Goal: Task Accomplishment & Management: Manage account settings

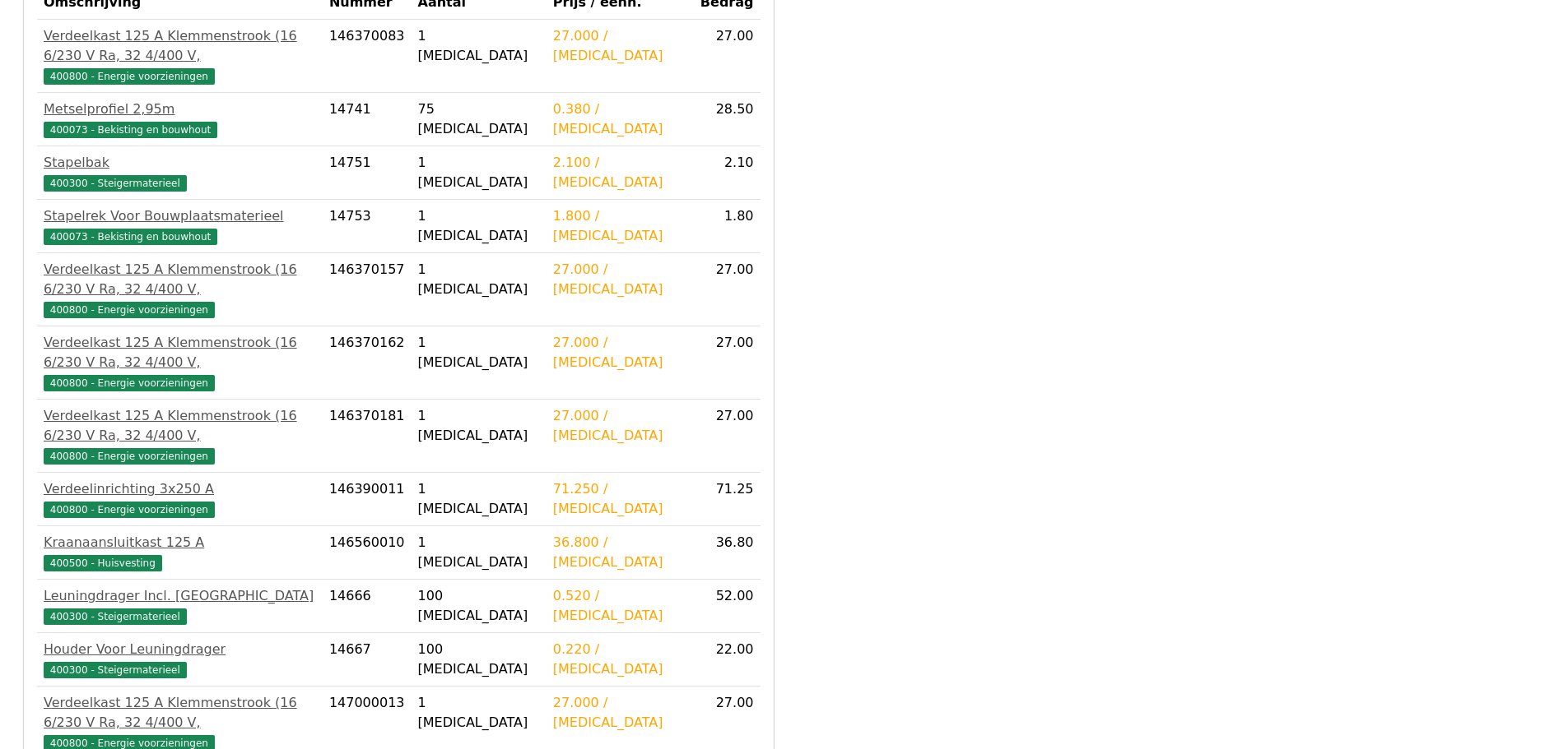
scroll to position [493, 0]
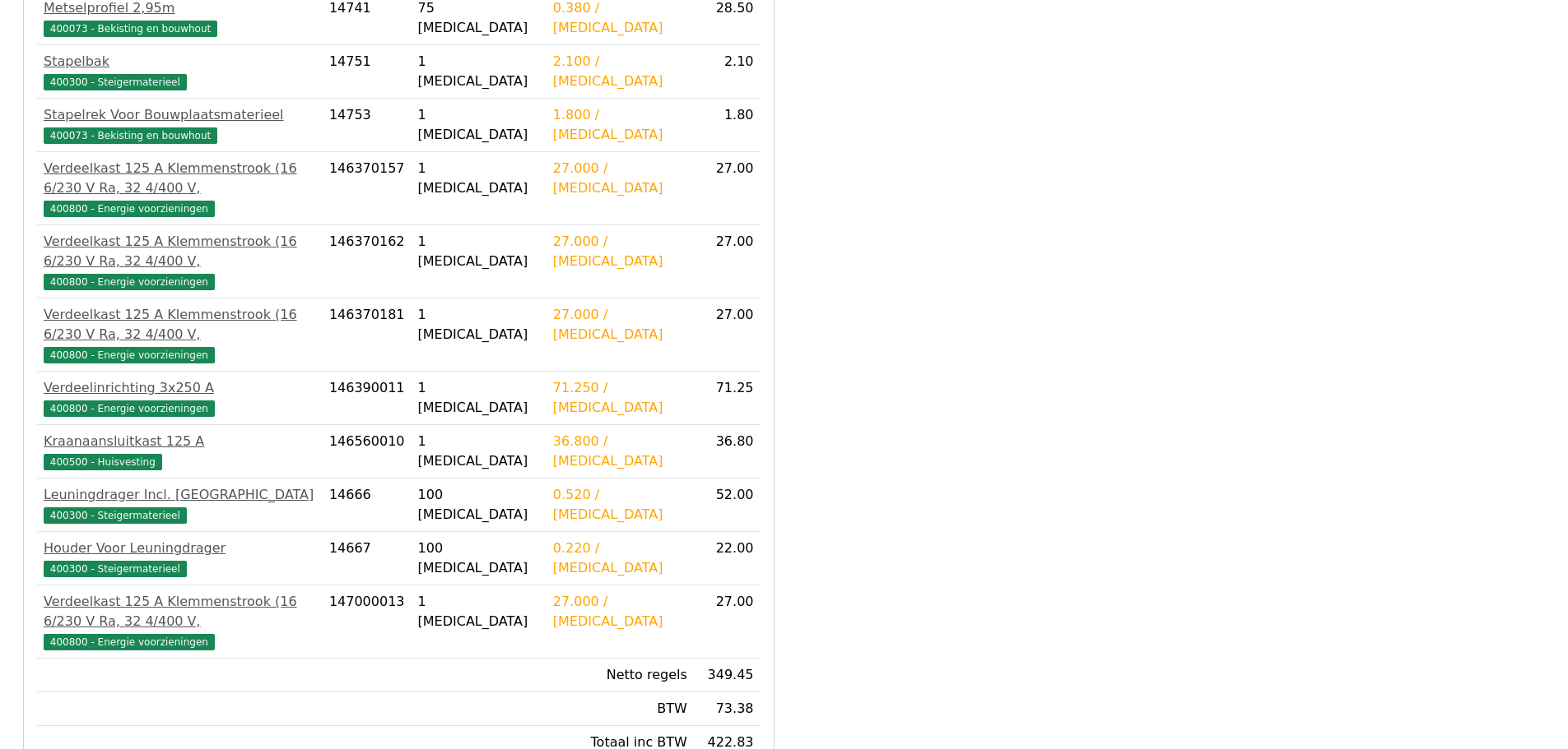
drag, startPoint x: 77, startPoint y: 708, endPoint x: 123, endPoint y: 652, distance: 72.5
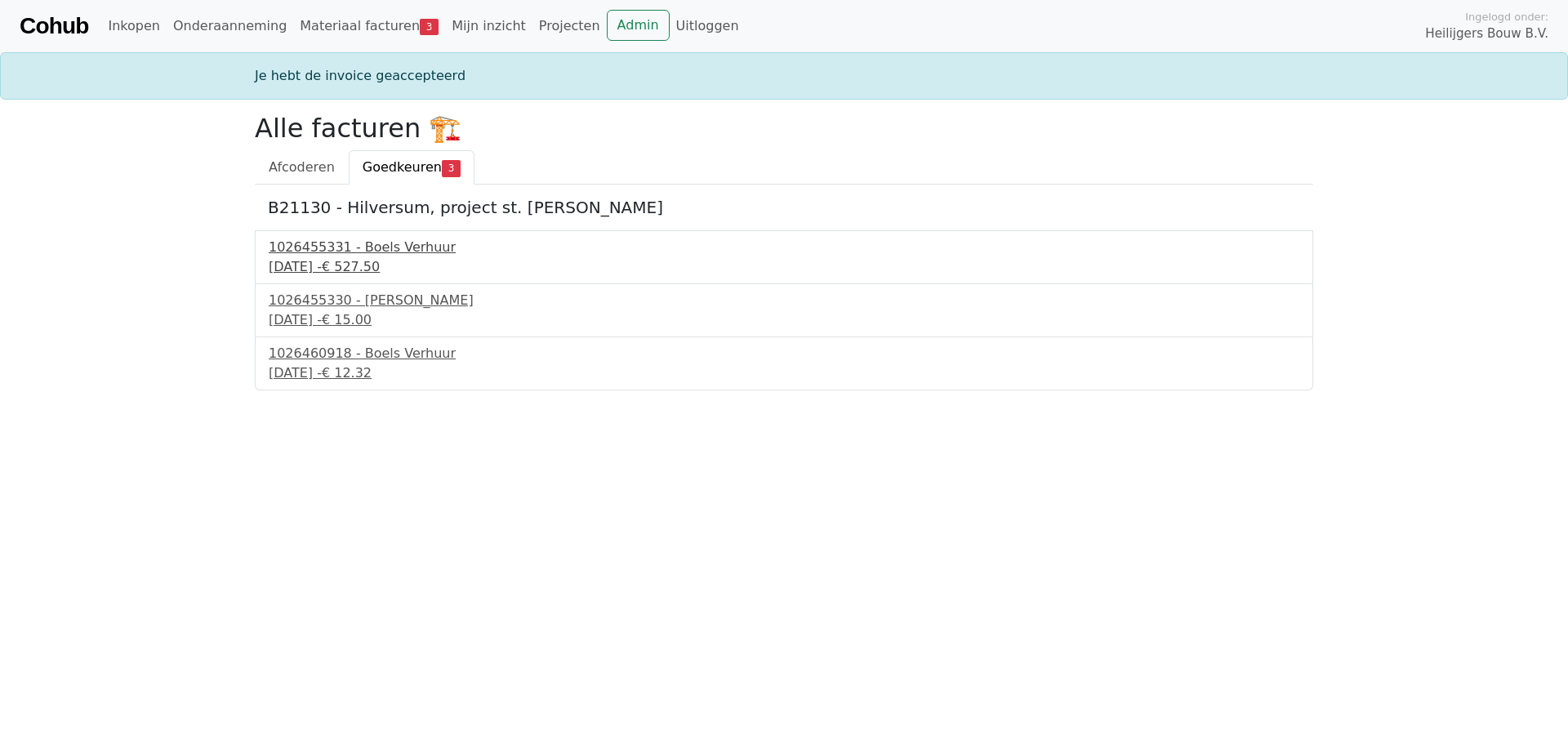
click at [372, 257] on div "28 september 2025 - € 527.50" at bounding box center [784, 266] width 1031 height 19
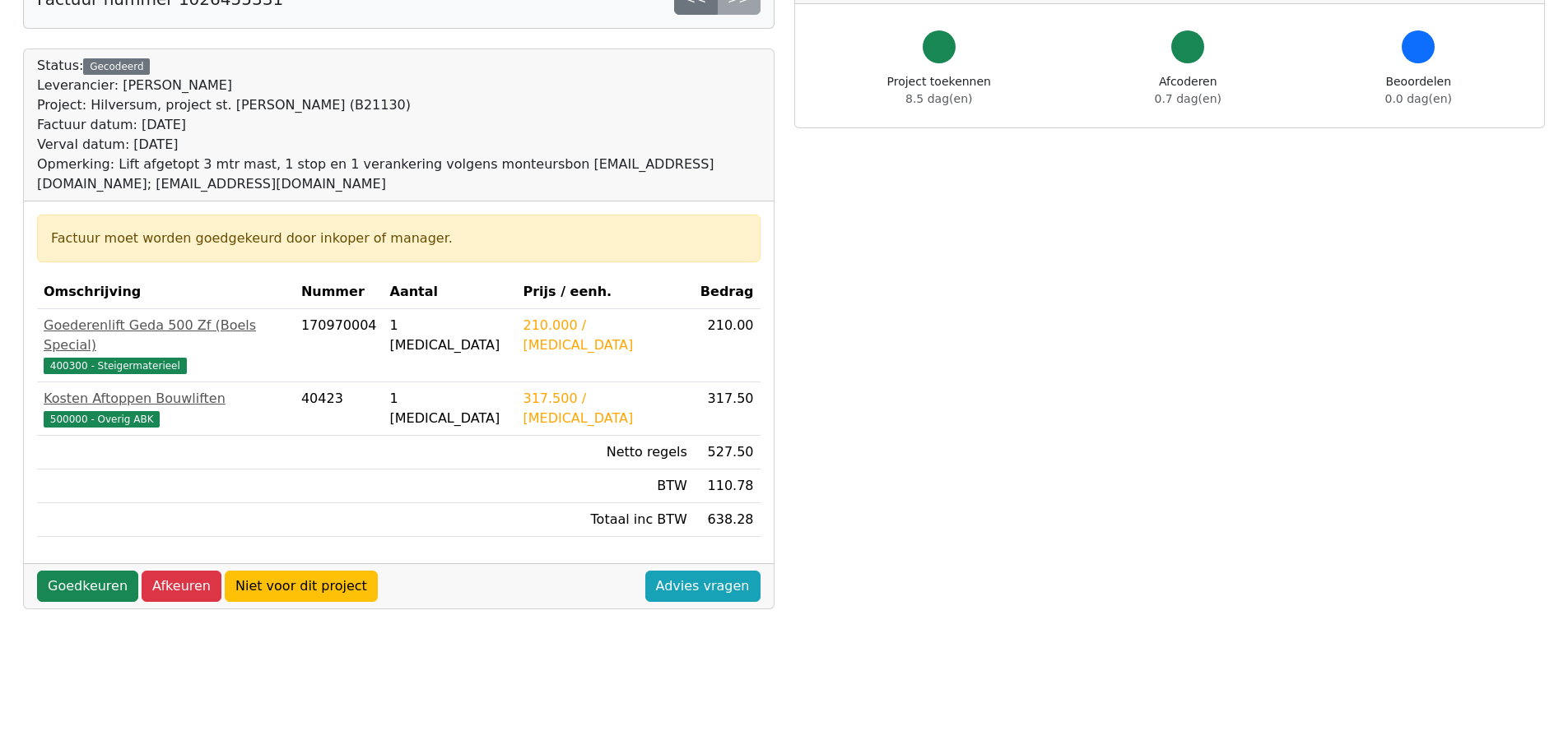
scroll to position [164, 0]
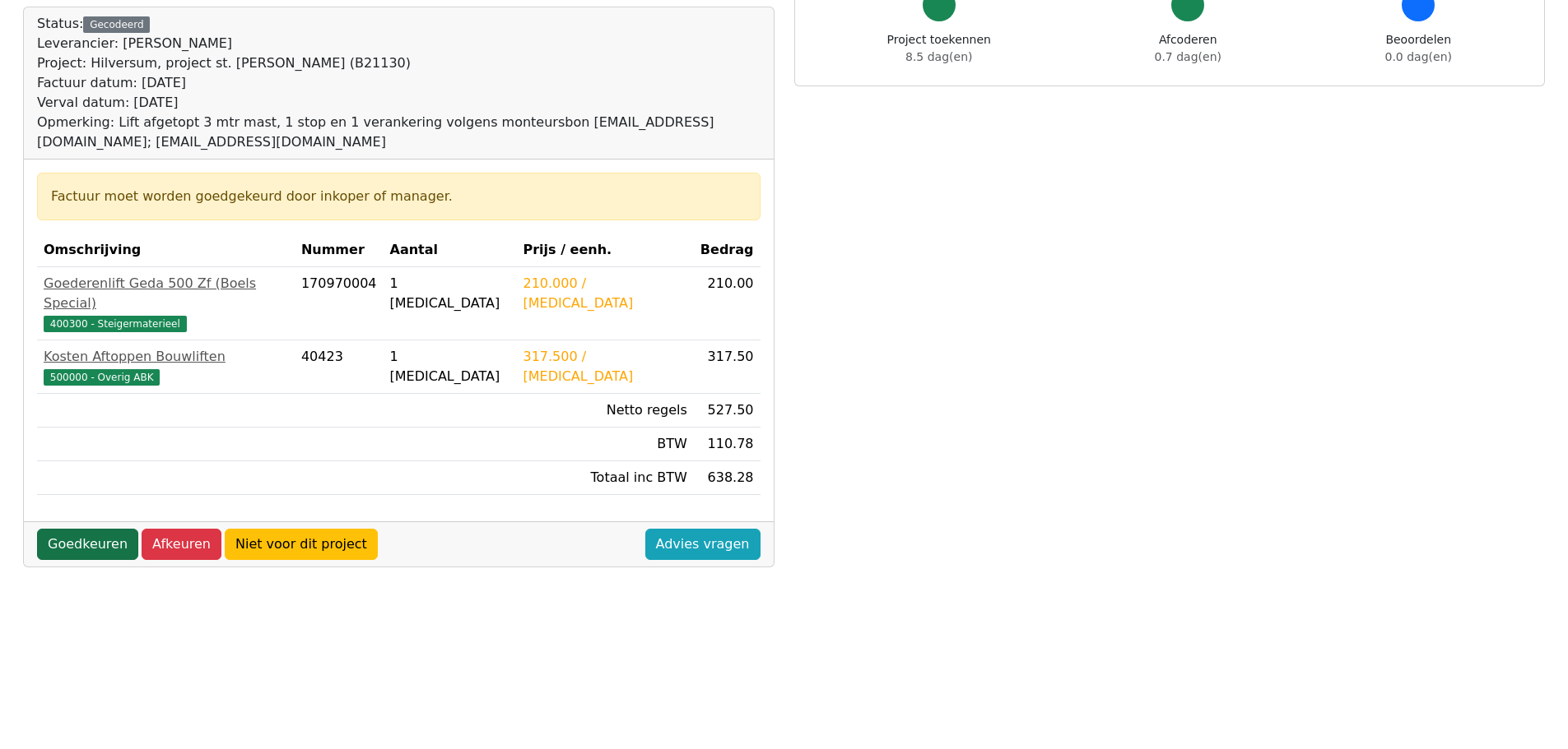
click at [92, 531] on link "Goedkeuren" at bounding box center [88, 544] width 102 height 31
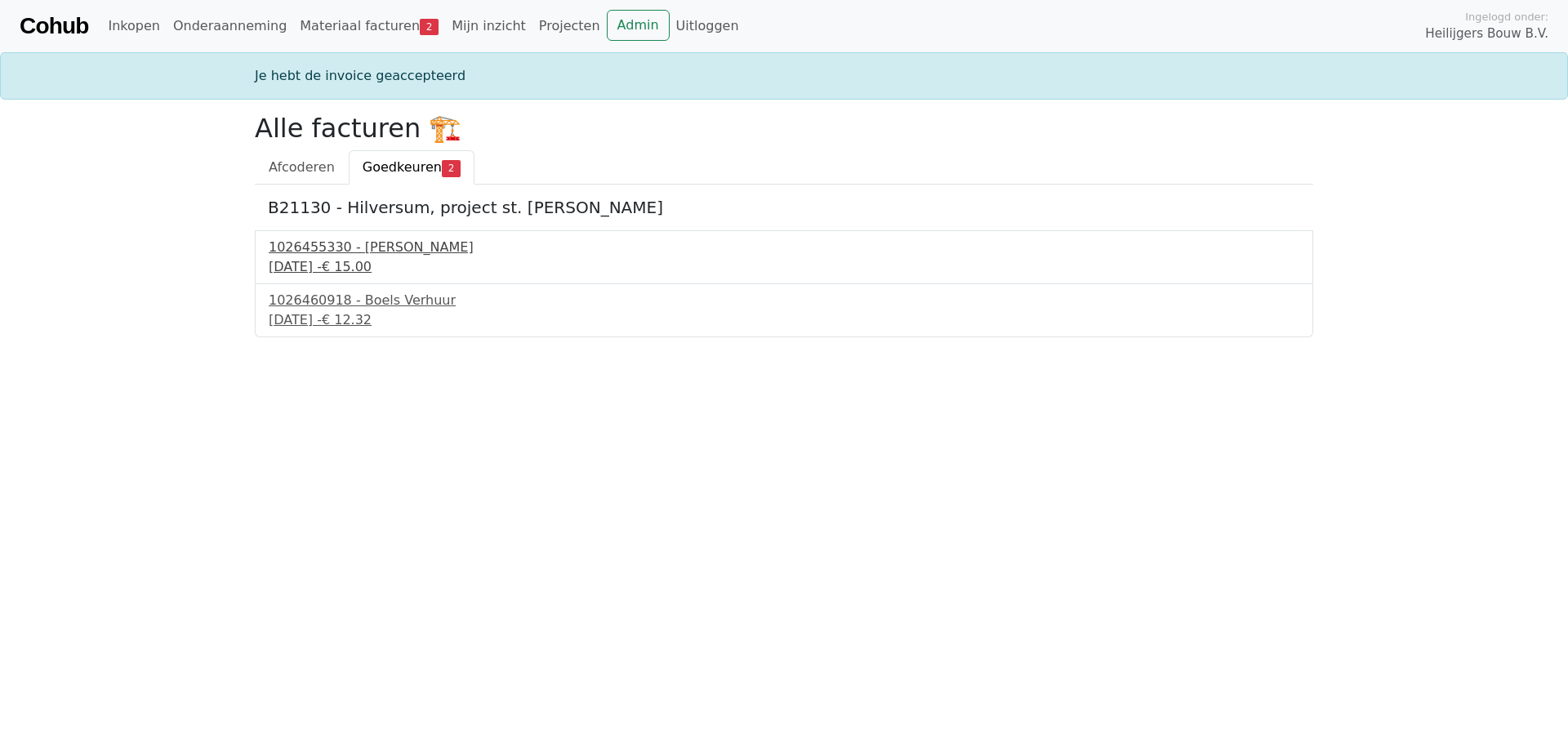
click at [337, 268] on div "28 september 2025 - € 15.00" at bounding box center [784, 266] width 1031 height 19
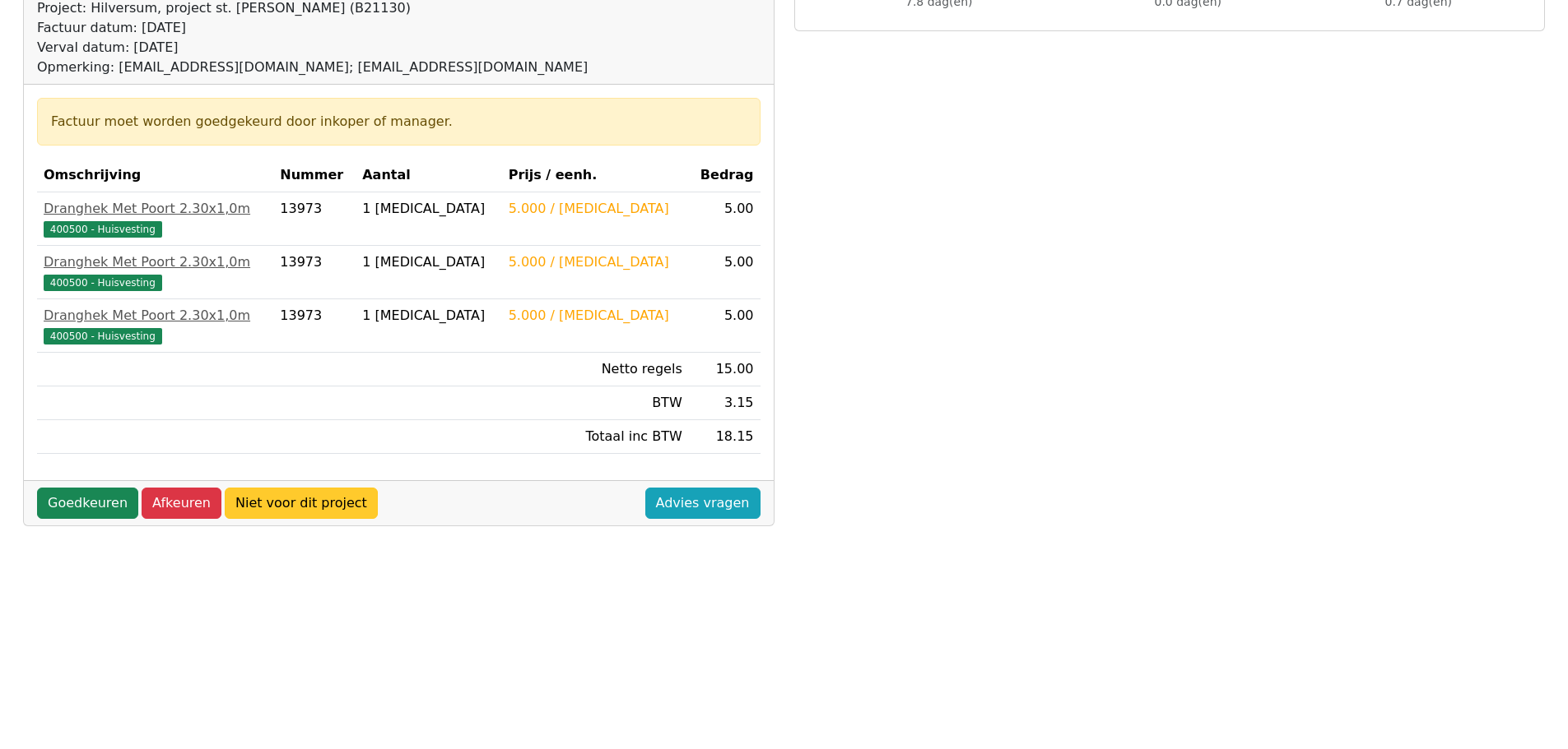
scroll to position [247, 0]
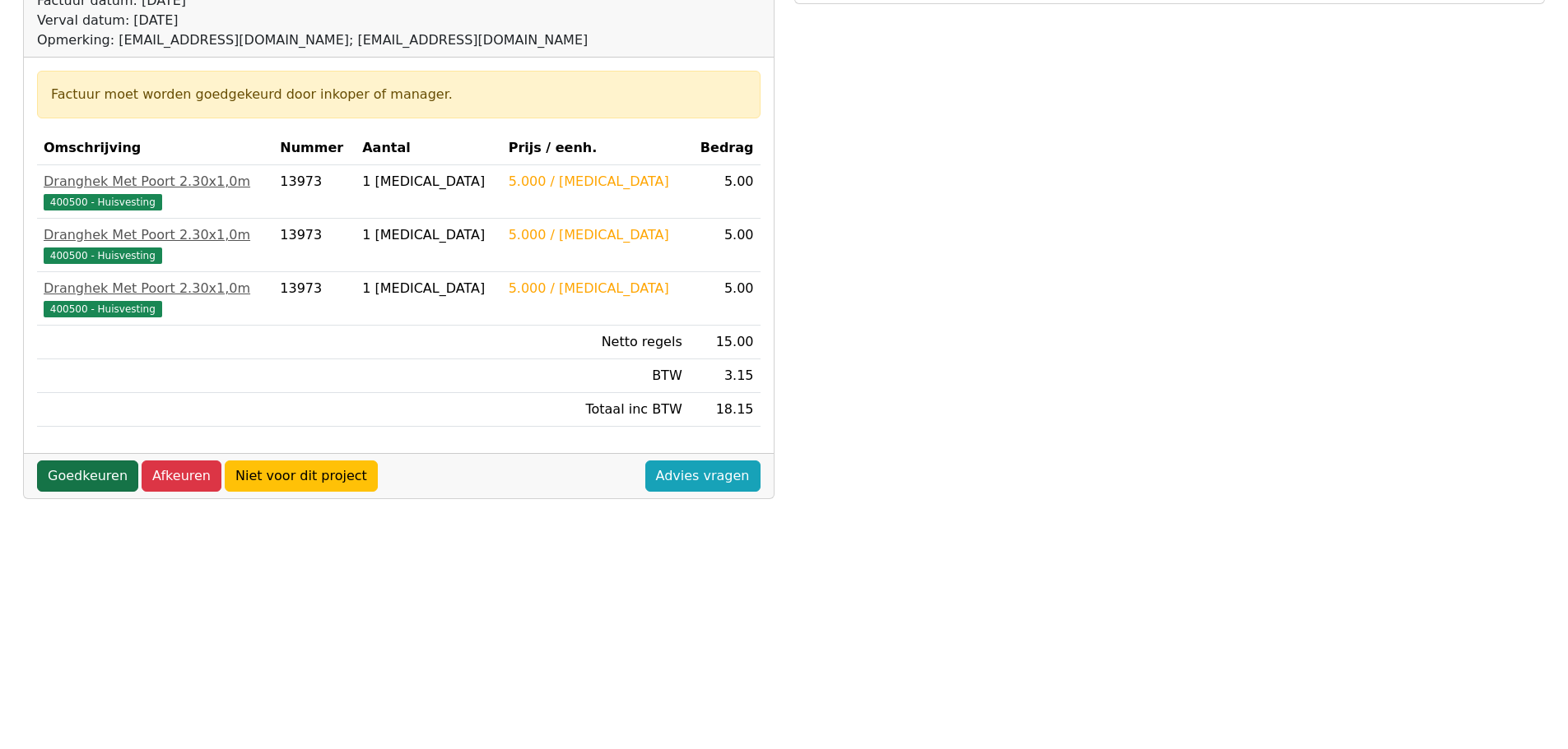
click at [102, 476] on link "Goedkeuren" at bounding box center [88, 476] width 102 height 31
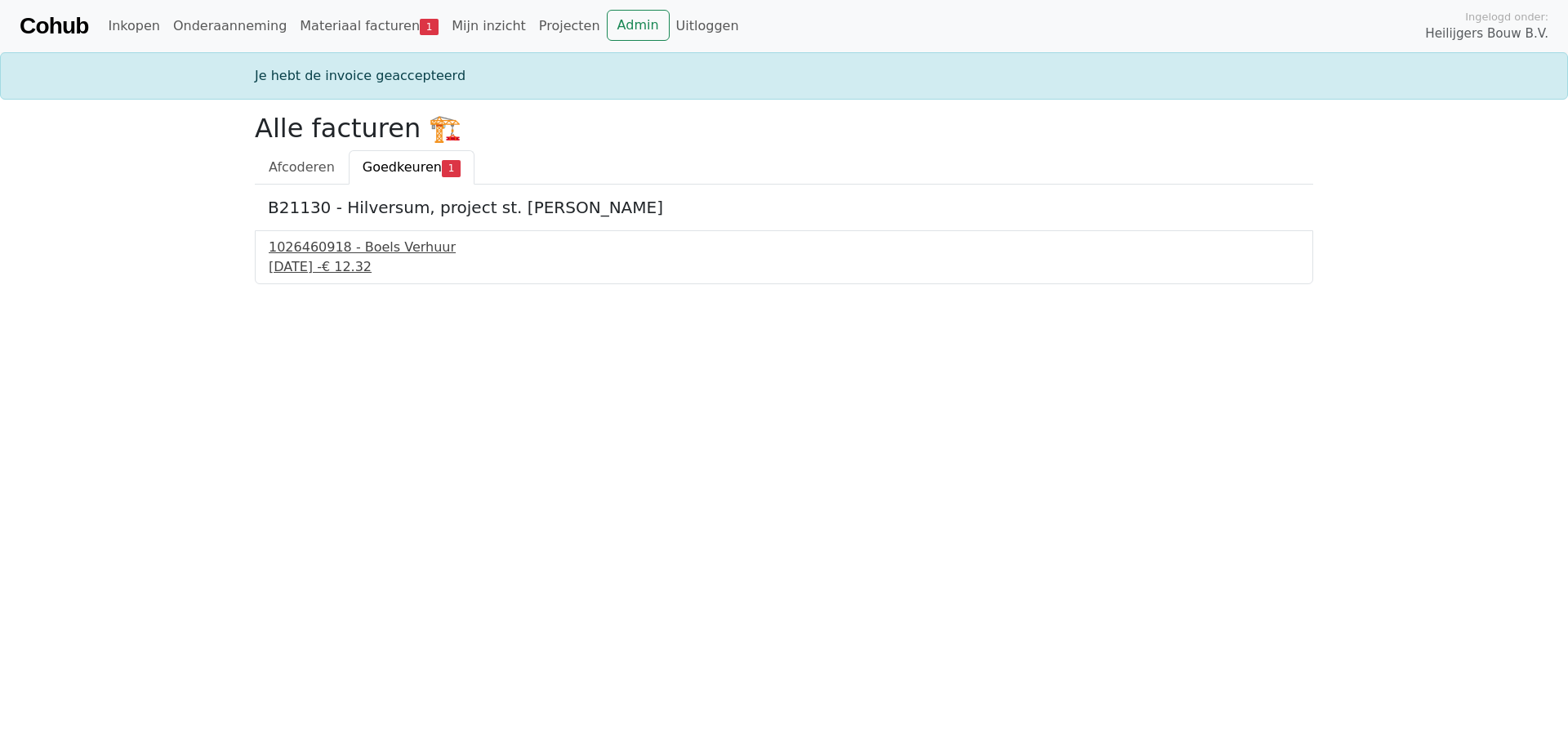
click at [339, 262] on div "[DATE] - € 12.32" at bounding box center [784, 266] width 1031 height 19
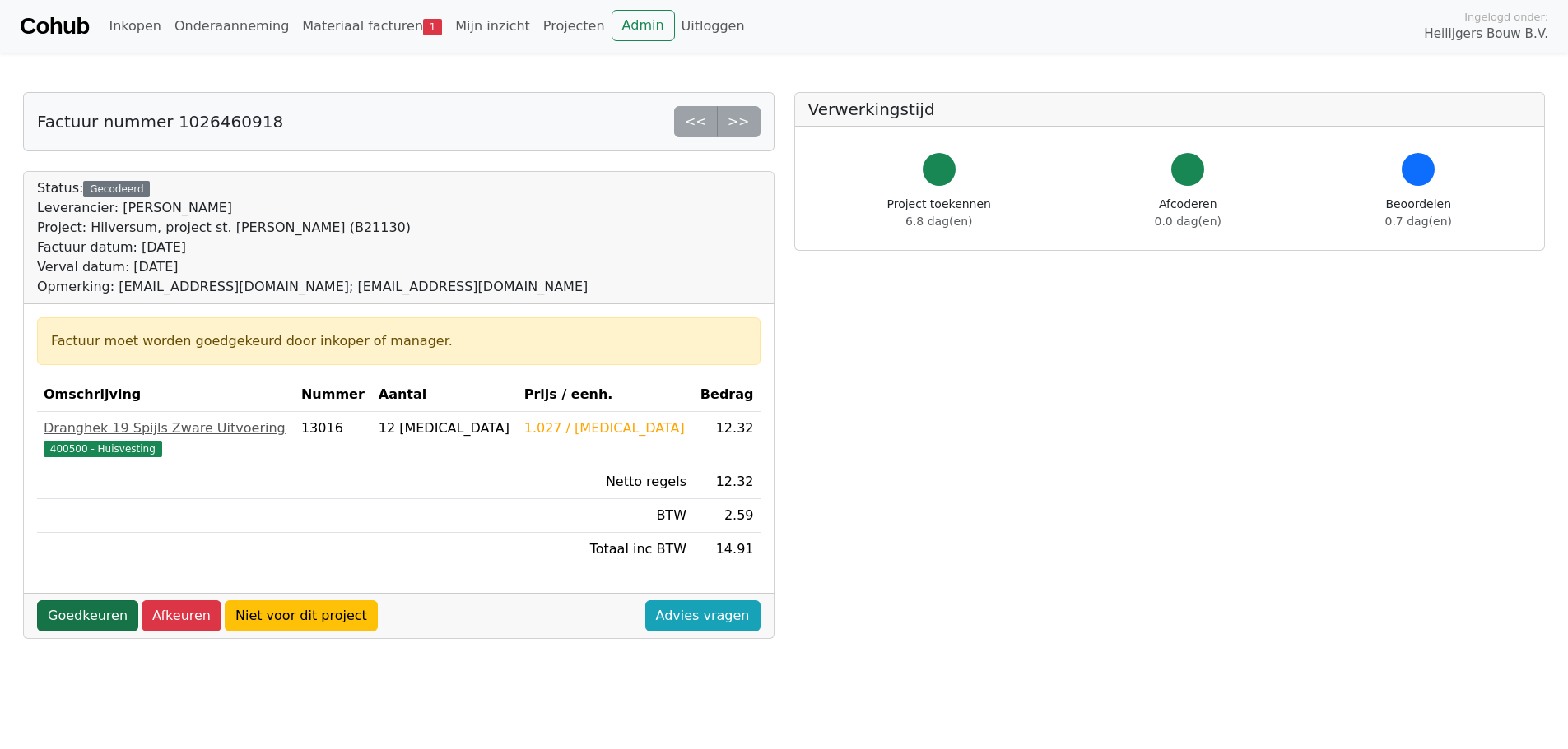
click at [108, 613] on link "Goedkeuren" at bounding box center [88, 616] width 102 height 31
